Goal: Learn about a topic

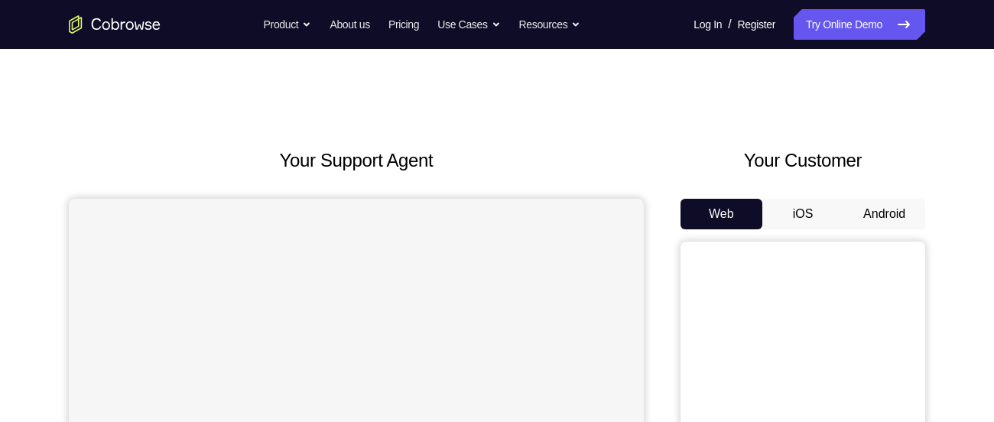
click at [894, 216] on button "Android" at bounding box center [885, 214] width 82 height 31
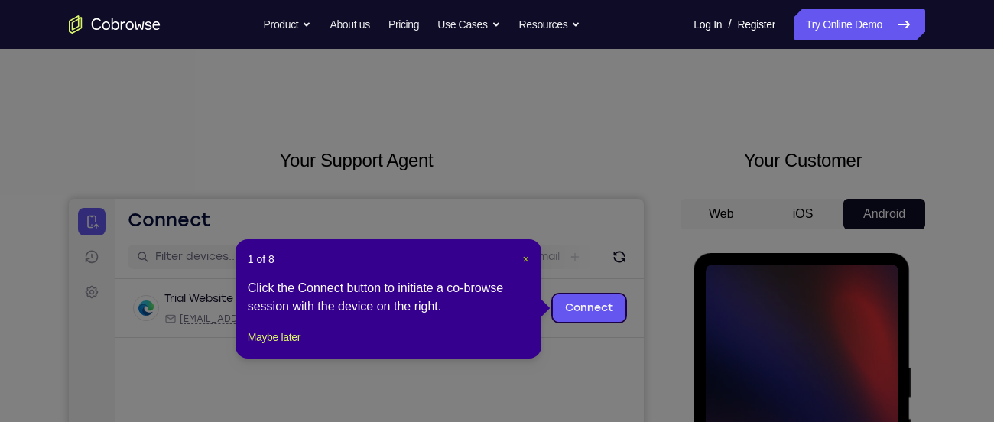
click at [528, 264] on span "×" at bounding box center [526, 259] width 6 height 12
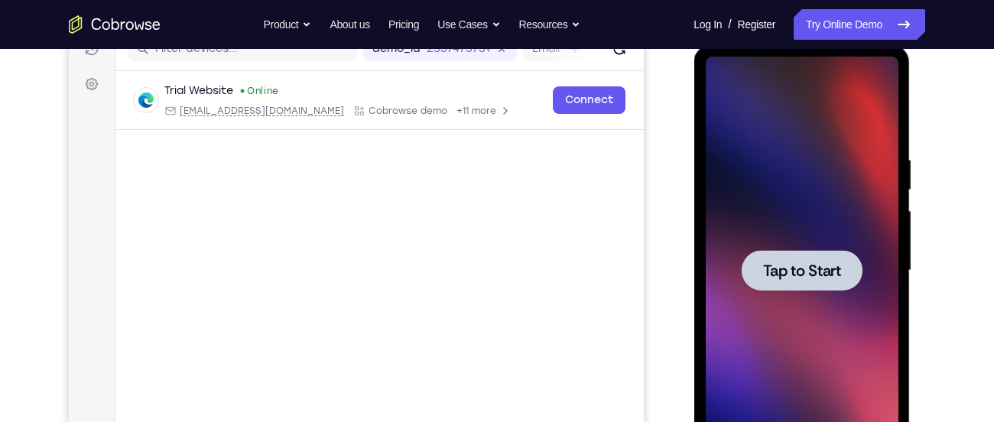
scroll to position [210, 0]
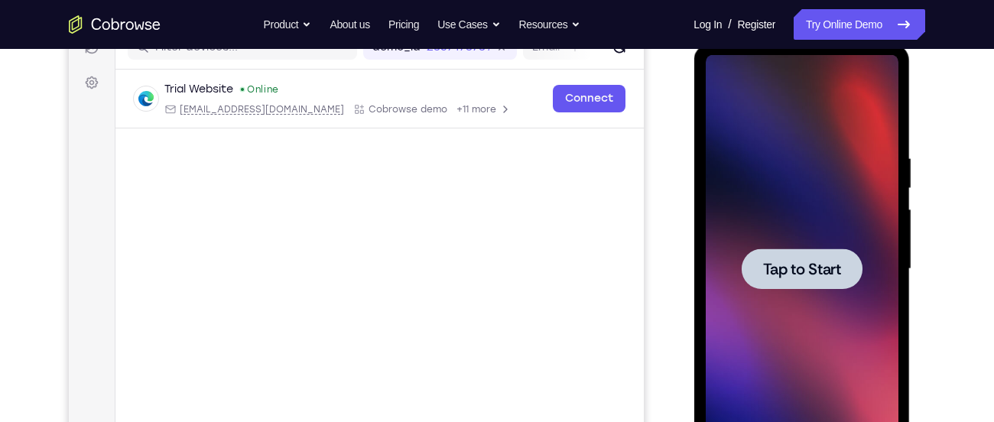
click at [791, 257] on div at bounding box center [801, 269] width 121 height 41
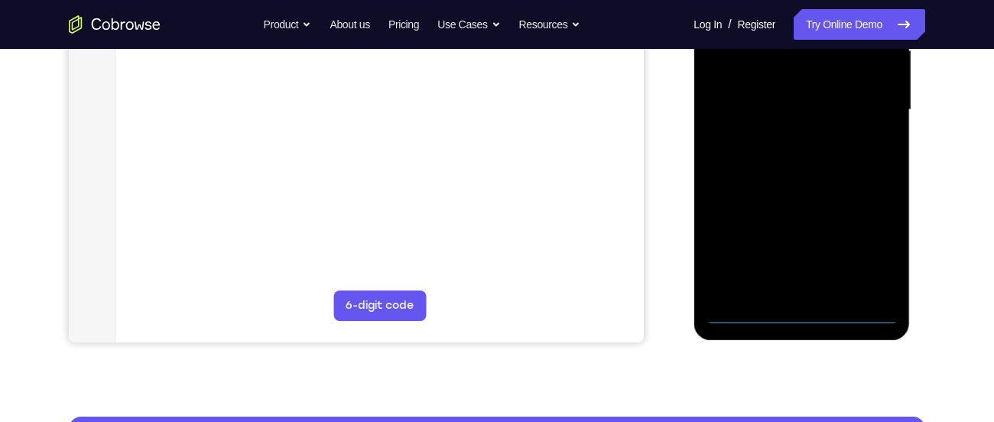
scroll to position [369, 0]
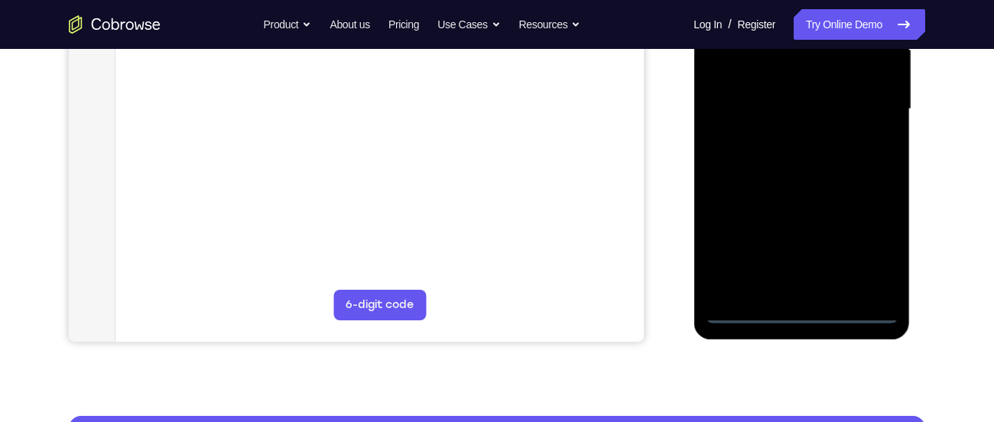
click at [803, 317] on div at bounding box center [801, 109] width 193 height 428
click at [866, 232] on div at bounding box center [801, 109] width 193 height 428
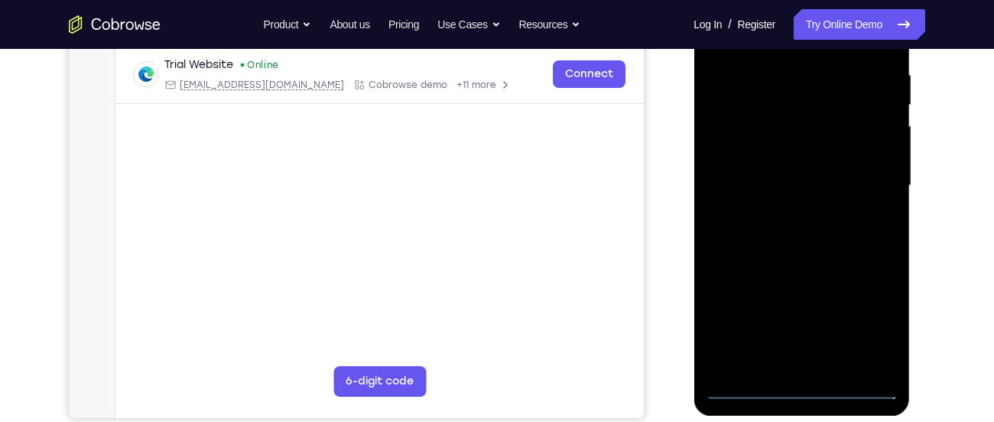
scroll to position [294, 0]
click at [863, 314] on div at bounding box center [801, 185] width 193 height 428
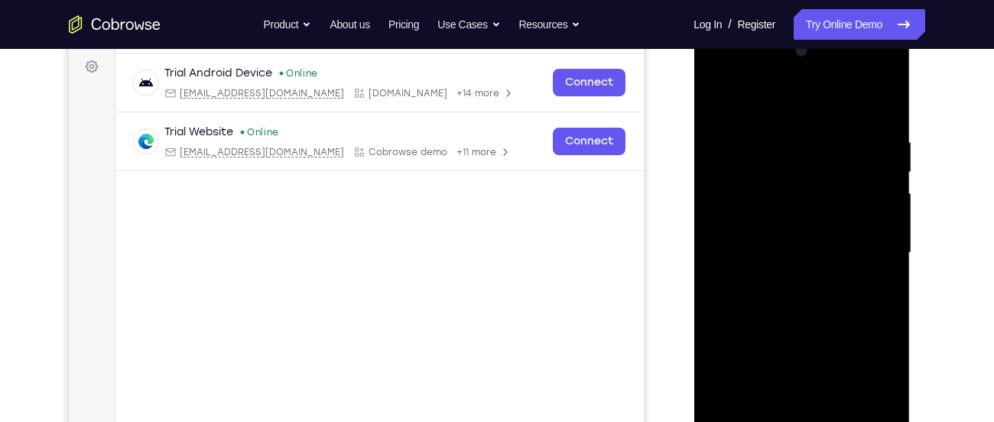
scroll to position [209, 0]
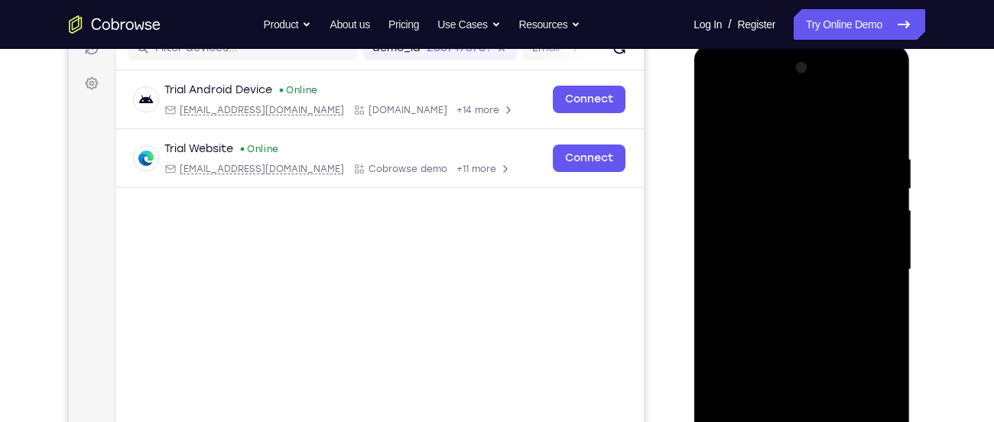
click at [752, 122] on div at bounding box center [801, 270] width 193 height 428
click at [866, 258] on div at bounding box center [801, 270] width 193 height 428
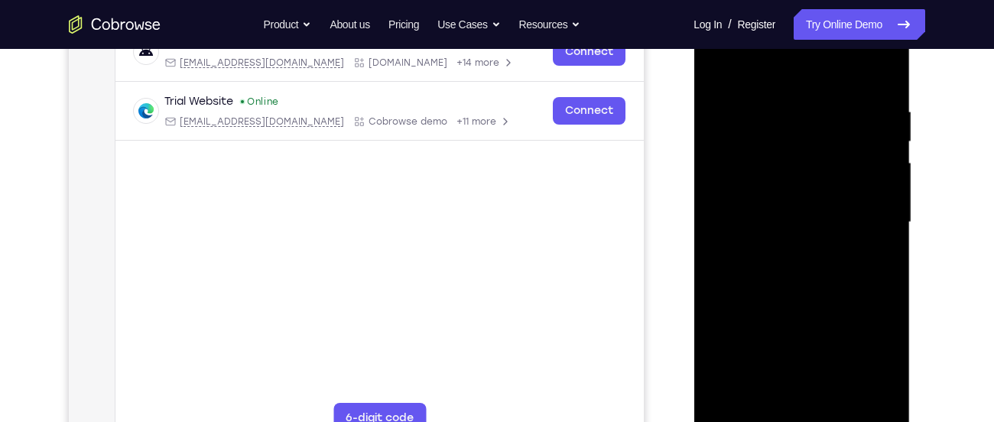
scroll to position [260, 0]
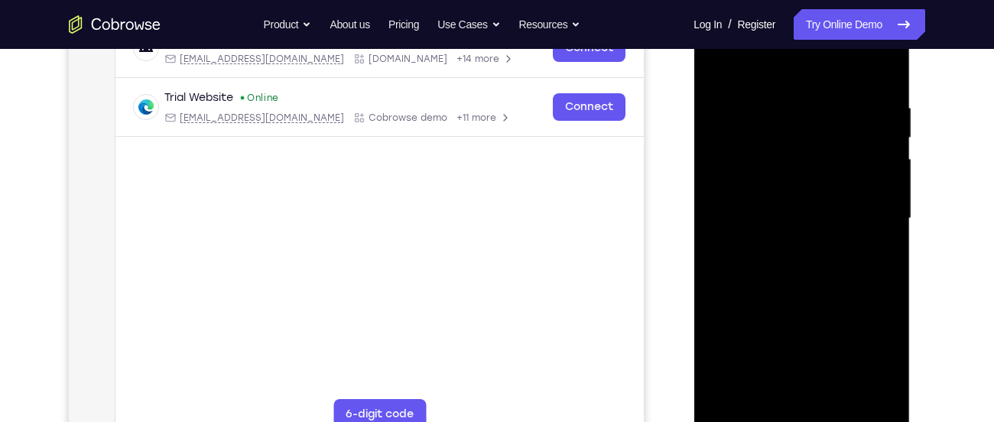
click at [783, 244] on div at bounding box center [801, 219] width 193 height 428
click at [782, 198] on div at bounding box center [801, 219] width 193 height 428
click at [790, 180] on div at bounding box center [801, 219] width 193 height 428
click at [791, 214] on div at bounding box center [801, 219] width 193 height 428
click at [791, 266] on div at bounding box center [801, 219] width 193 height 428
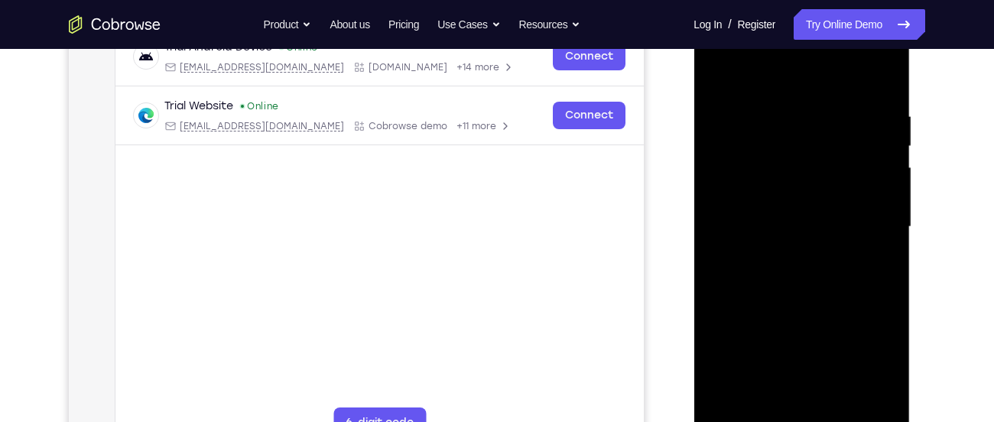
scroll to position [251, 0]
click at [805, 271] on div at bounding box center [801, 228] width 193 height 428
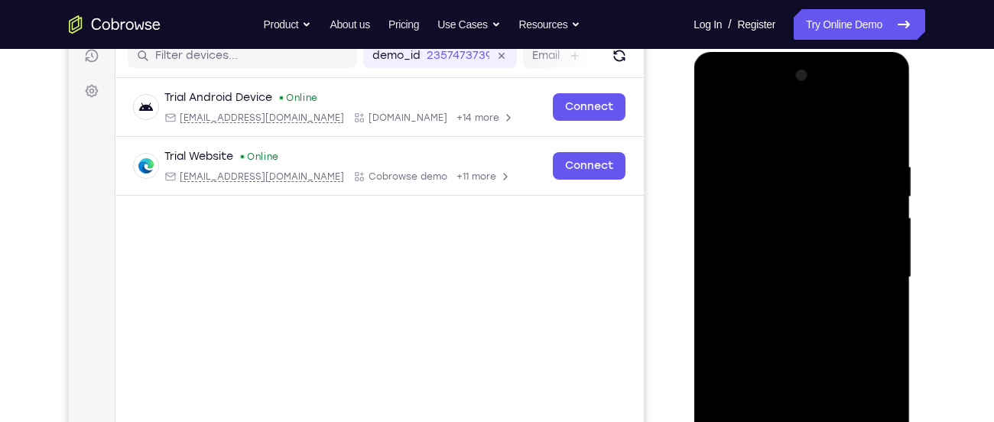
scroll to position [193, 0]
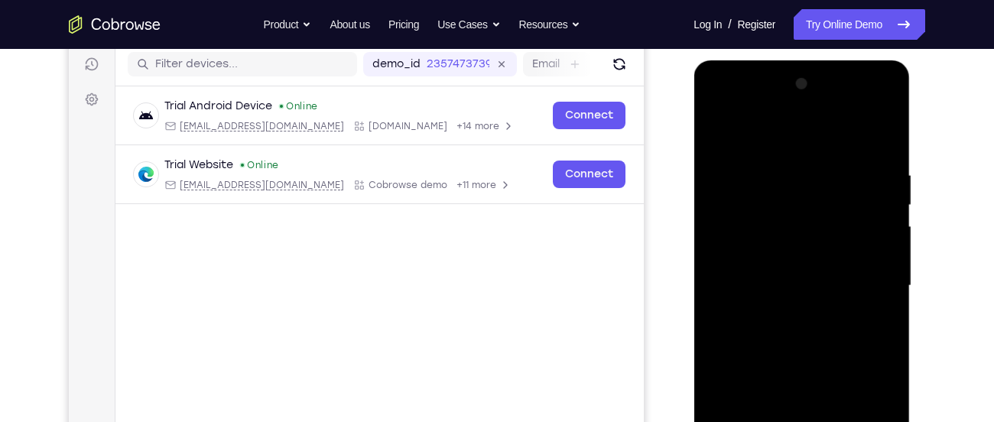
drag, startPoint x: 802, startPoint y: 136, endPoint x: 800, endPoint y: 89, distance: 46.7
click at [800, 89] on div at bounding box center [801, 286] width 193 height 428
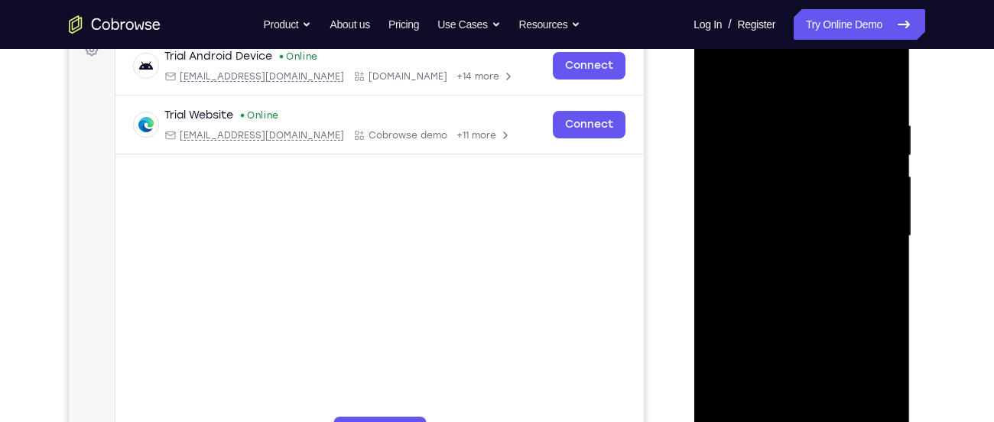
scroll to position [242, 0]
click at [817, 308] on div at bounding box center [801, 237] width 193 height 428
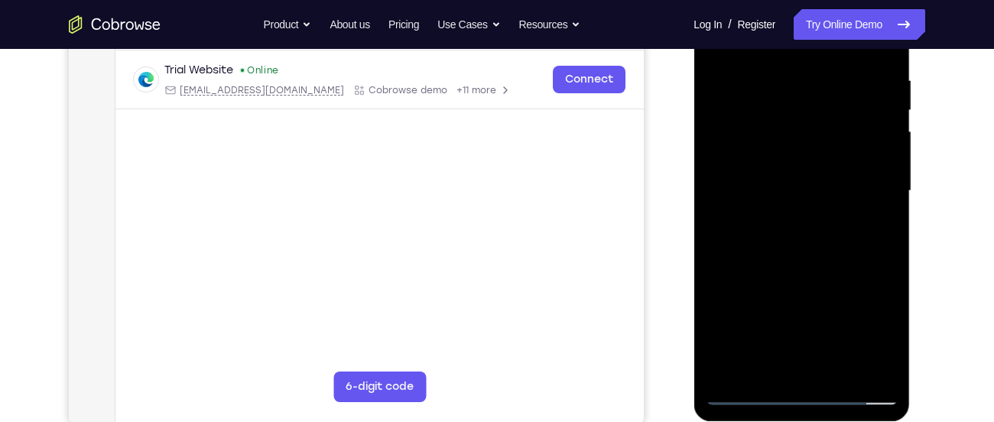
scroll to position [263, 0]
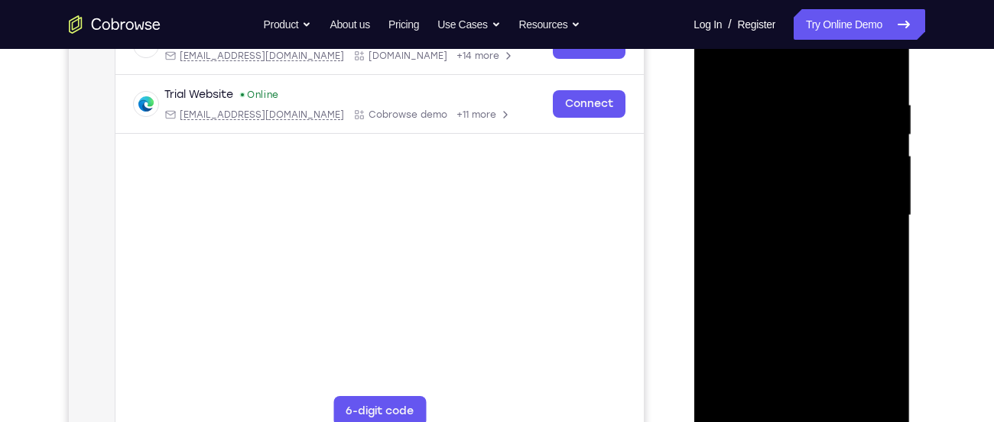
click at [782, 95] on div at bounding box center [801, 216] width 193 height 428
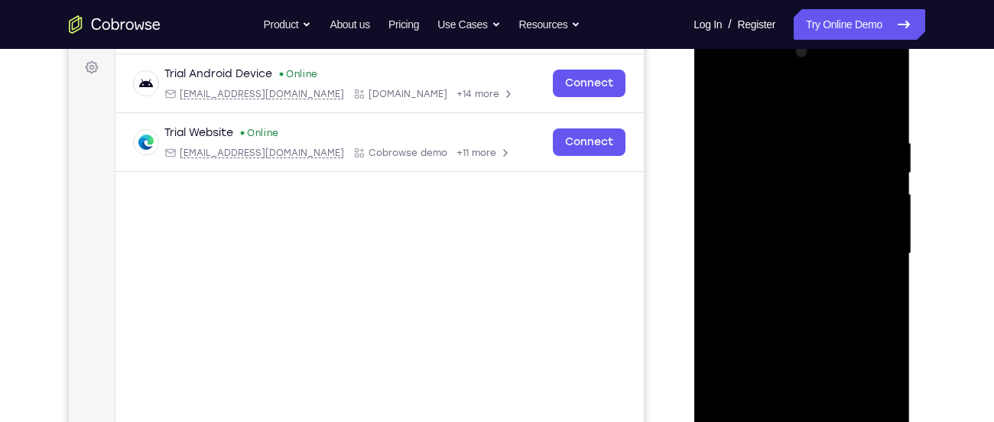
click at [873, 211] on div at bounding box center [801, 254] width 193 height 428
click at [879, 106] on div at bounding box center [801, 254] width 193 height 428
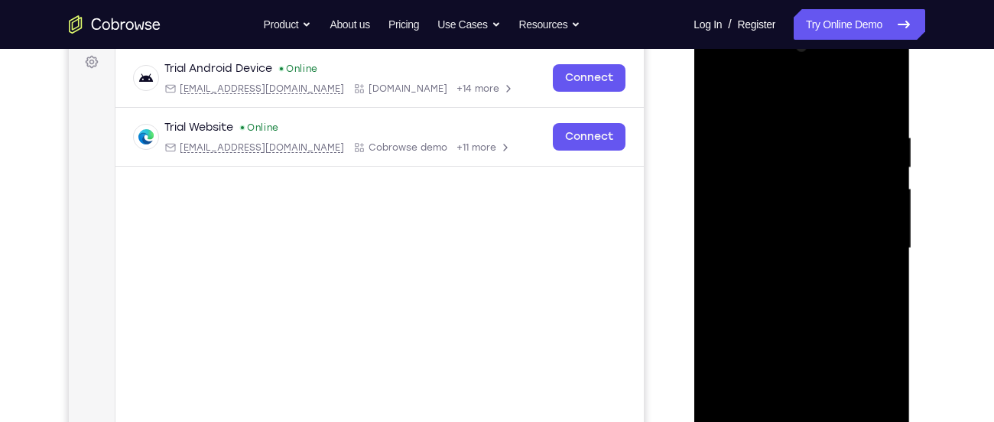
scroll to position [228, 0]
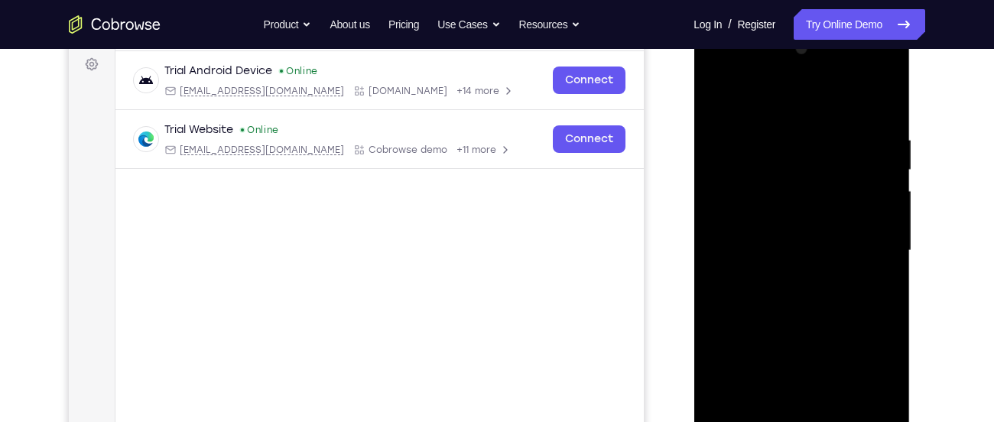
drag, startPoint x: 870, startPoint y: 137, endPoint x: 720, endPoint y: 135, distance: 149.9
click at [720, 135] on div at bounding box center [801, 251] width 193 height 428
click at [774, 126] on div at bounding box center [801, 251] width 193 height 428
click at [876, 171] on div at bounding box center [801, 251] width 193 height 428
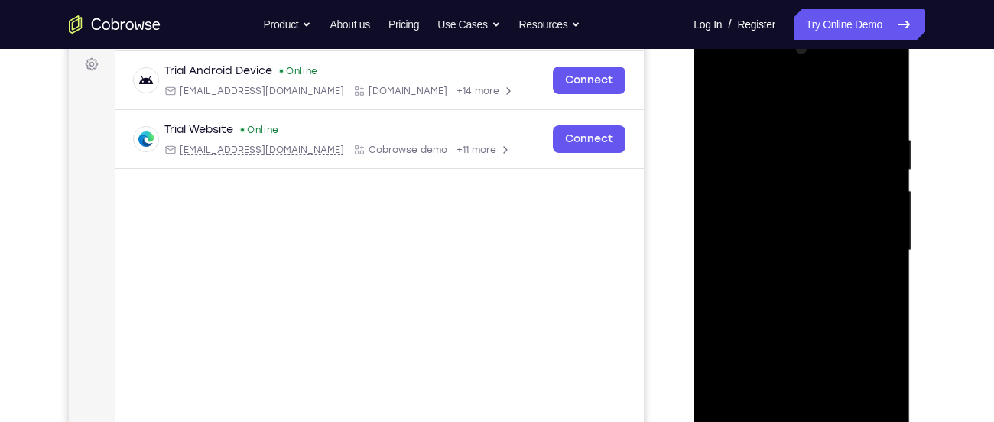
click at [876, 171] on div at bounding box center [801, 251] width 193 height 428
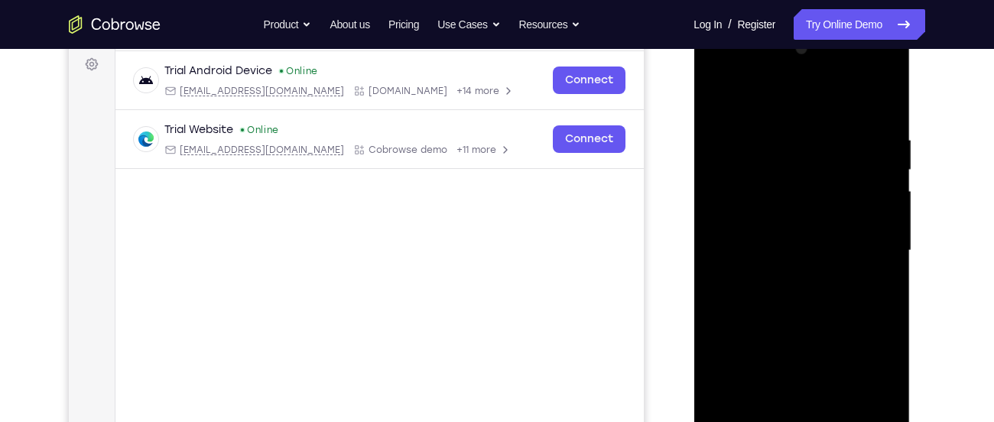
click at [876, 171] on div at bounding box center [801, 251] width 193 height 428
click at [885, 179] on div at bounding box center [801, 251] width 193 height 428
click at [879, 197] on div at bounding box center [801, 251] width 193 height 428
click at [879, 182] on div at bounding box center [801, 251] width 193 height 428
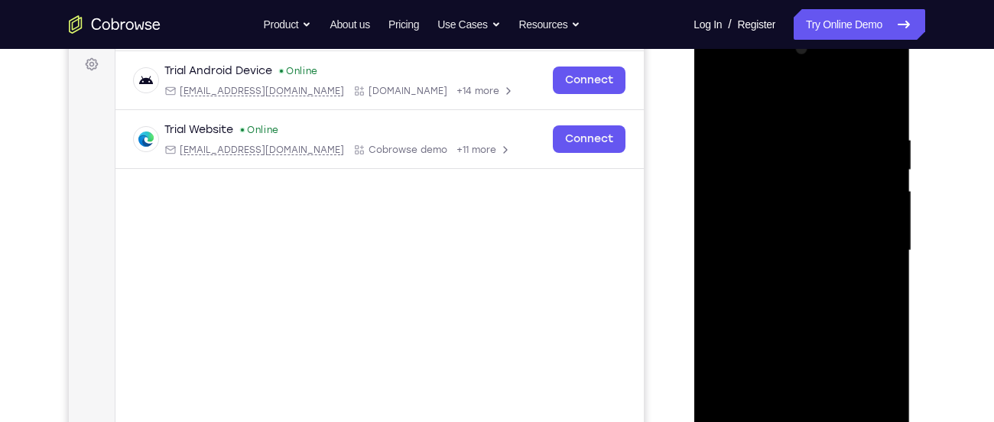
click at [879, 182] on div at bounding box center [801, 251] width 193 height 428
click at [879, 103] on div at bounding box center [801, 251] width 193 height 428
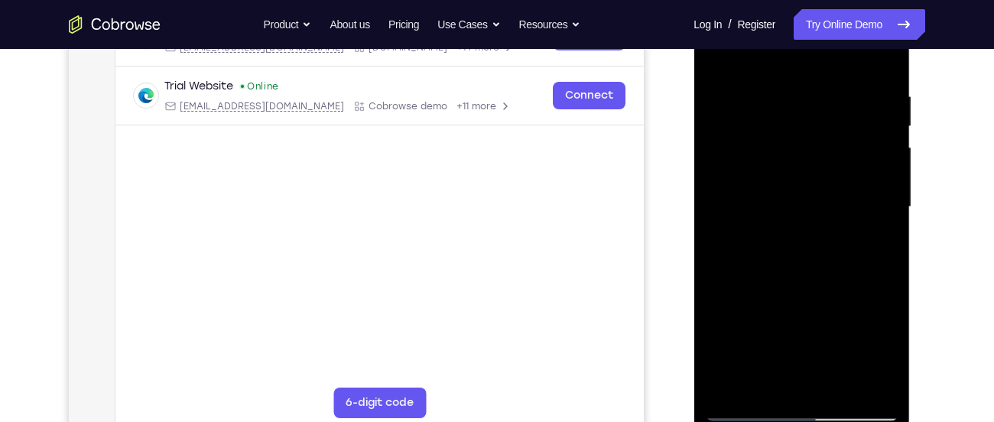
scroll to position [274, 0]
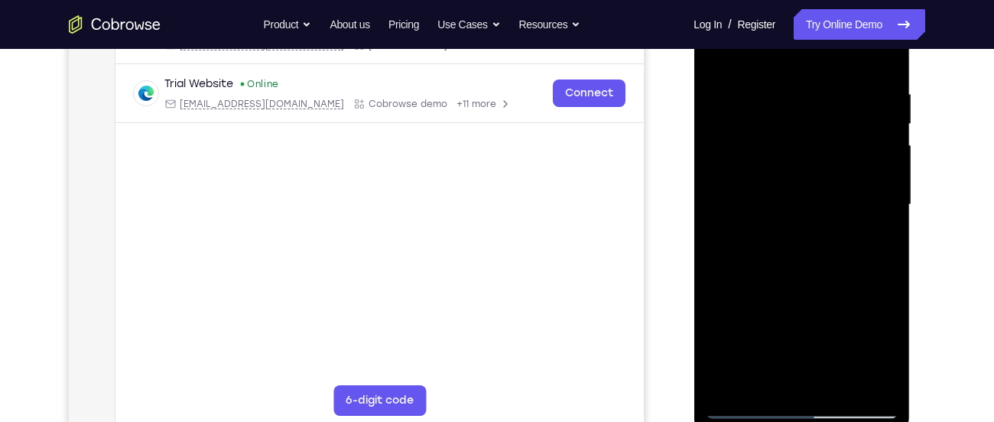
click at [766, 388] on div at bounding box center [801, 205] width 193 height 428
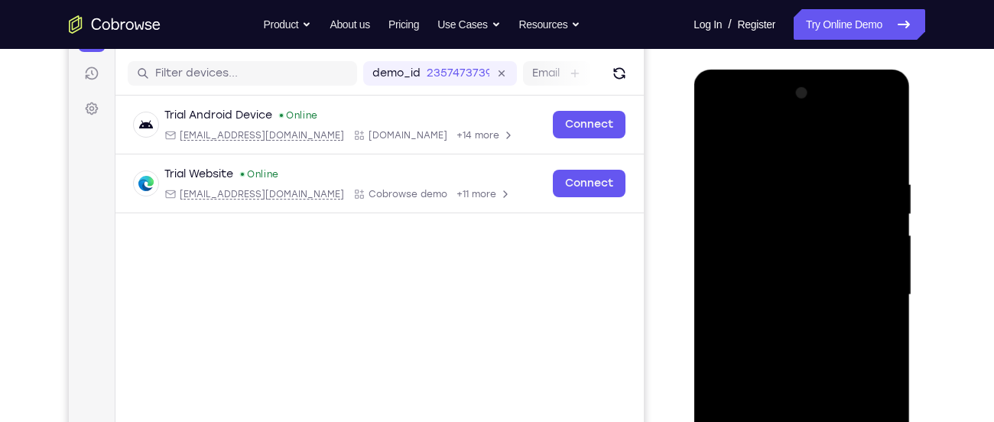
scroll to position [181, 0]
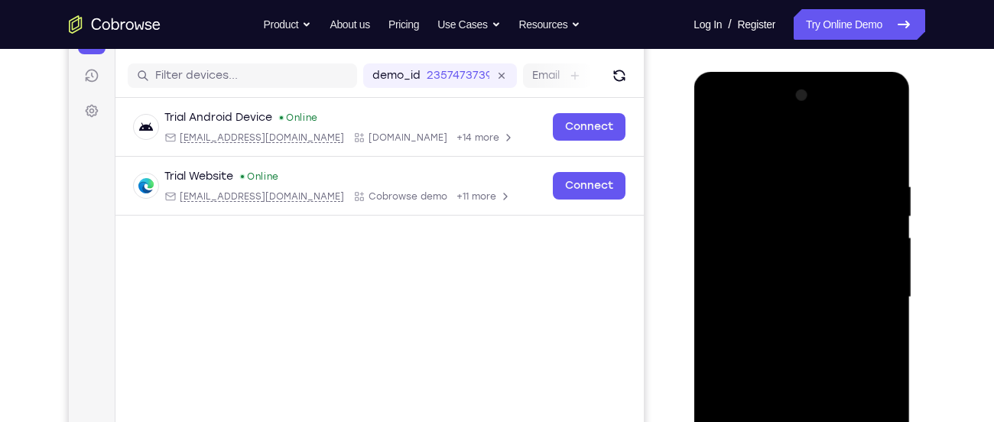
click at [781, 141] on div at bounding box center [801, 297] width 193 height 428
click at [792, 187] on div at bounding box center [801, 297] width 193 height 428
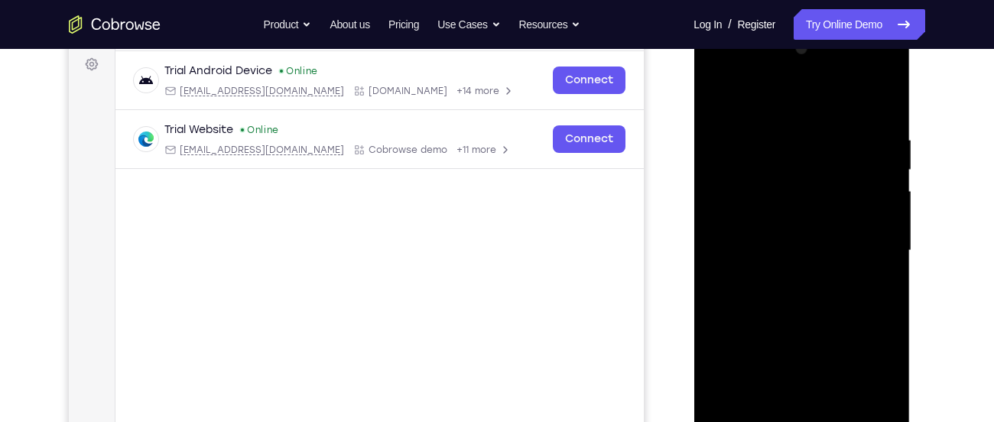
scroll to position [258, 0]
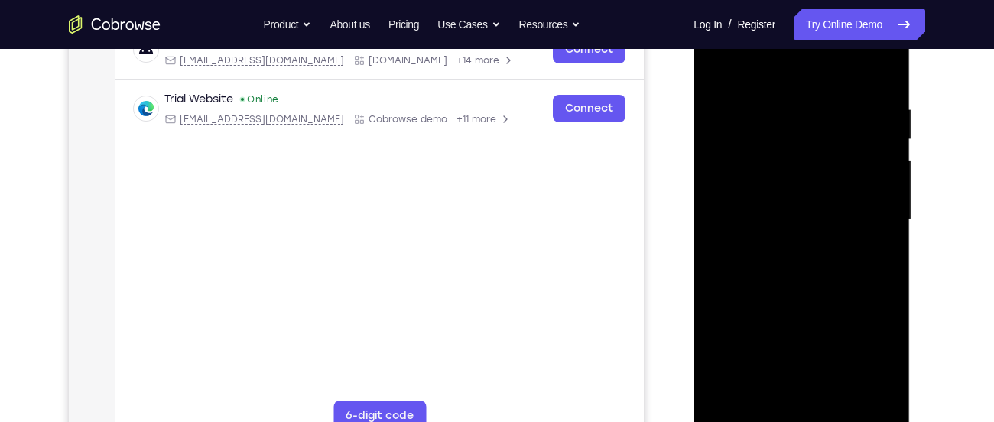
drag, startPoint x: 840, startPoint y: 190, endPoint x: 821, endPoint y: 92, distance: 99.7
click at [821, 92] on div at bounding box center [801, 220] width 193 height 428
click at [730, 334] on div at bounding box center [801, 220] width 193 height 428
click at [755, 304] on div at bounding box center [801, 220] width 193 height 428
drag, startPoint x: 811, startPoint y: 300, endPoint x: 810, endPoint y: 158, distance: 141.5
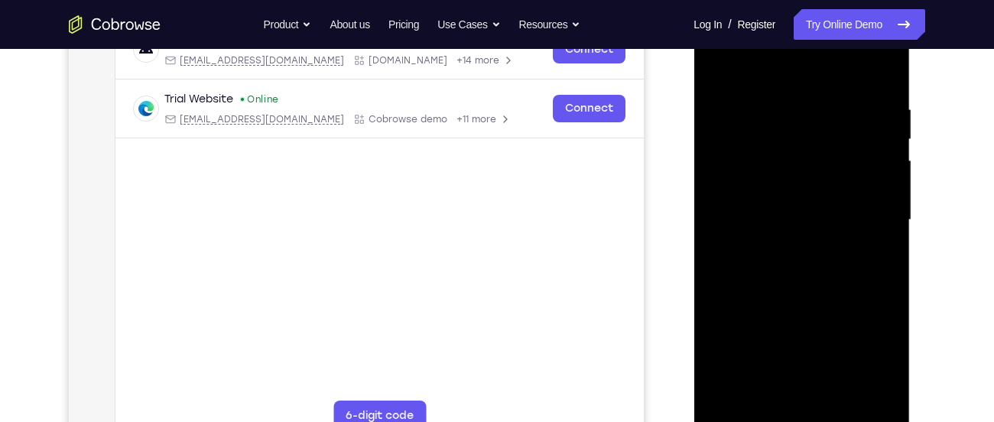
click at [810, 158] on div at bounding box center [801, 220] width 193 height 428
drag, startPoint x: 805, startPoint y: 306, endPoint x: 805, endPoint y: 172, distance: 133.8
click at [805, 172] on div at bounding box center [801, 220] width 193 height 428
drag, startPoint x: 802, startPoint y: 296, endPoint x: 802, endPoint y: 238, distance: 58.1
click at [802, 238] on div at bounding box center [801, 220] width 193 height 428
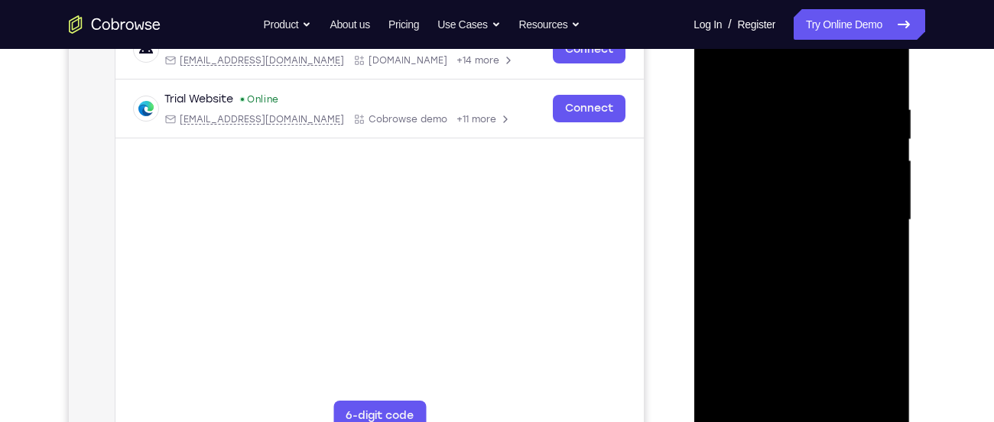
drag, startPoint x: 800, startPoint y: 299, endPoint x: 792, endPoint y: 126, distance: 173.0
click at [792, 126] on div at bounding box center [801, 220] width 193 height 428
drag, startPoint x: 805, startPoint y: 307, endPoint x: 805, endPoint y: 131, distance: 175.9
click at [805, 131] on div at bounding box center [801, 220] width 193 height 428
drag, startPoint x: 808, startPoint y: 313, endPoint x: 798, endPoint y: 120, distance: 192.9
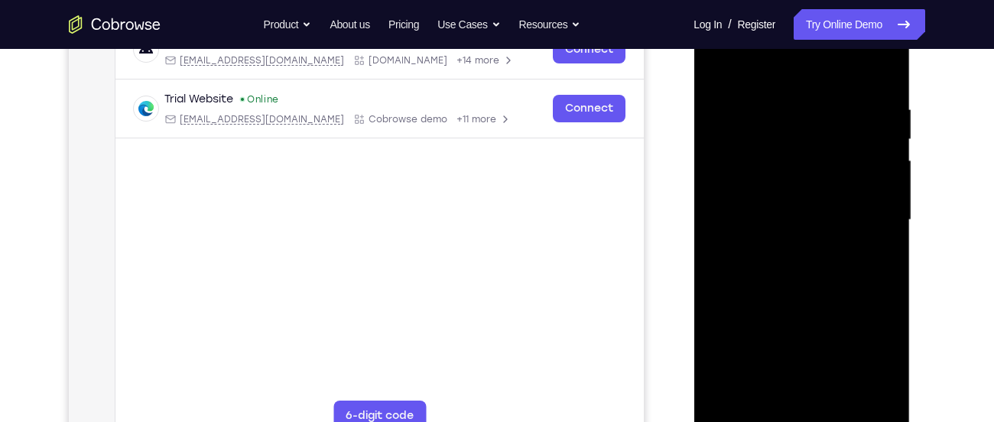
click at [798, 120] on div at bounding box center [801, 220] width 193 height 428
drag, startPoint x: 804, startPoint y: 143, endPoint x: 800, endPoint y: 365, distance: 221.8
click at [800, 365] on div at bounding box center [801, 220] width 193 height 428
drag, startPoint x: 807, startPoint y: 141, endPoint x: 801, endPoint y: 375, distance: 234.9
click at [801, 375] on div at bounding box center [801, 220] width 193 height 428
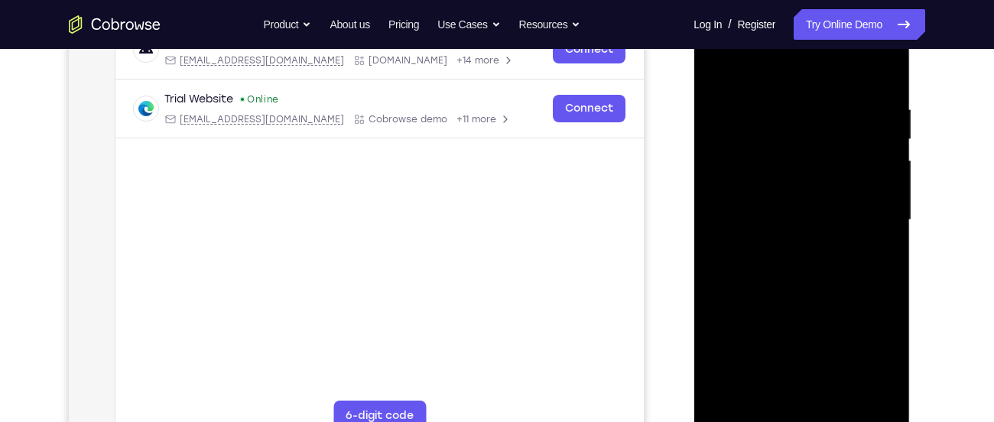
drag, startPoint x: 798, startPoint y: 146, endPoint x: 795, endPoint y: 356, distance: 210.3
click at [795, 356] on div at bounding box center [801, 220] width 193 height 428
click at [719, 61] on div at bounding box center [801, 220] width 193 height 428
click at [731, 401] on div at bounding box center [801, 220] width 193 height 428
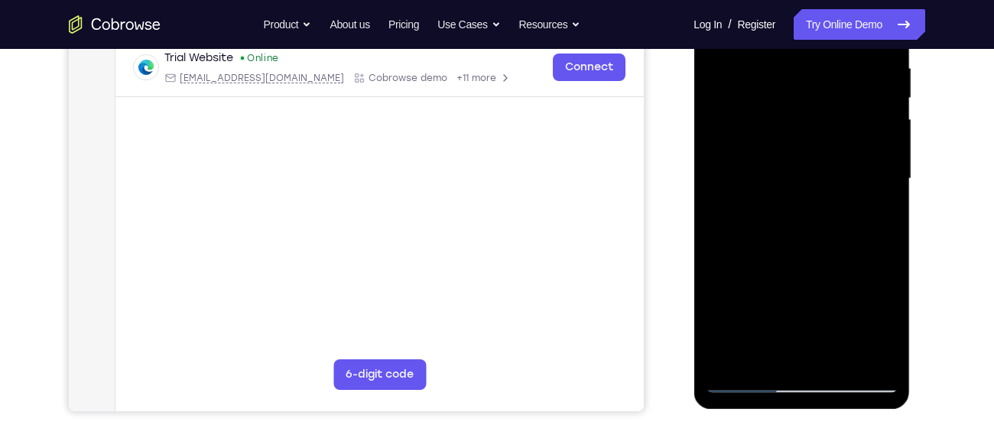
scroll to position [304, 0]
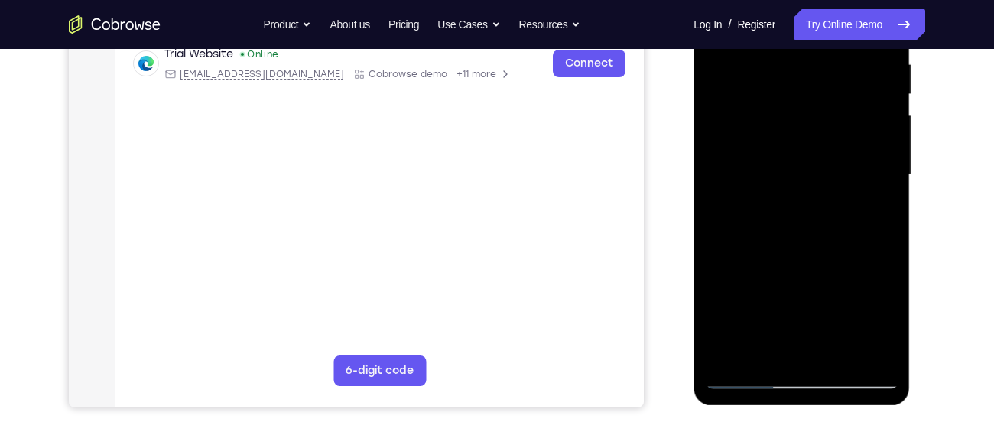
click at [835, 353] on div at bounding box center [801, 175] width 193 height 428
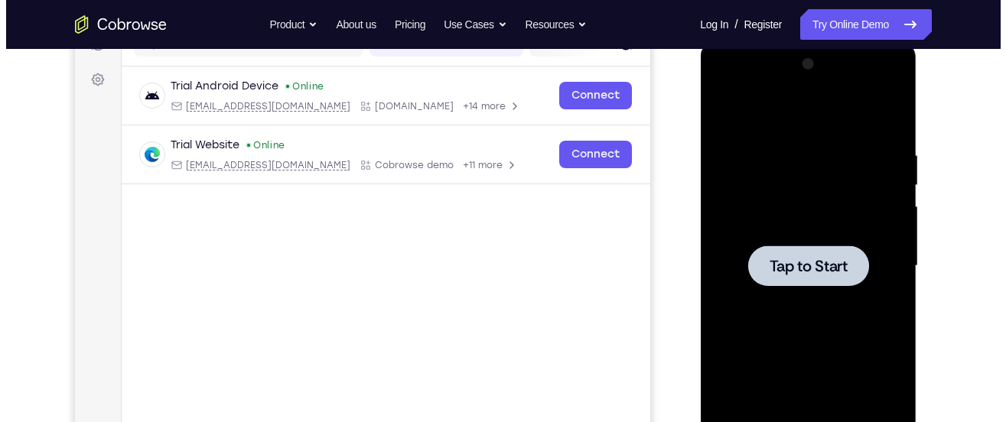
scroll to position [0, 0]
